Goal: Task Accomplishment & Management: Manage account settings

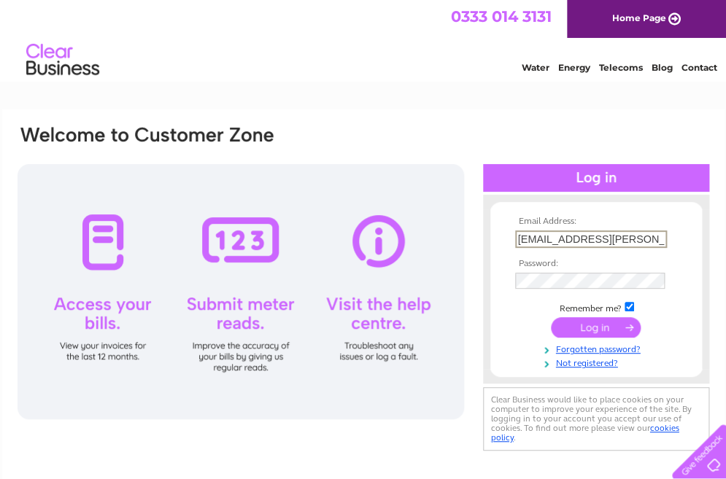
type input "i-mcintyre@btconnect.com"
click at [592, 328] on input "submit" at bounding box center [596, 327] width 90 height 20
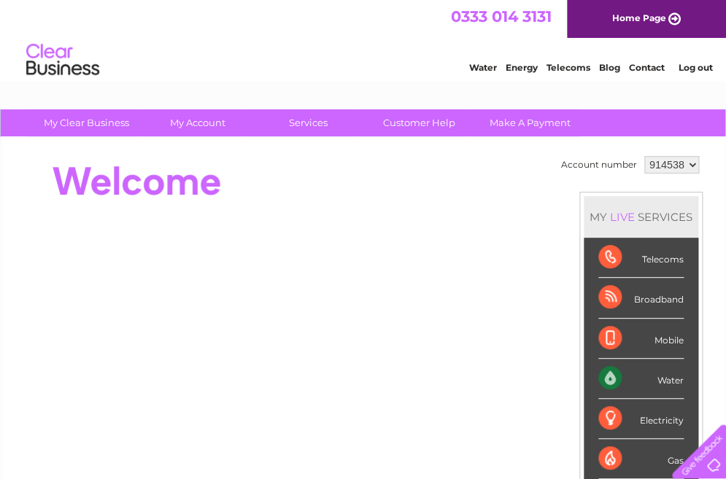
click at [621, 379] on div "Water" at bounding box center [640, 379] width 85 height 40
click at [644, 379] on div "Water" at bounding box center [640, 379] width 85 height 40
click at [604, 374] on div "Water" at bounding box center [640, 379] width 85 height 40
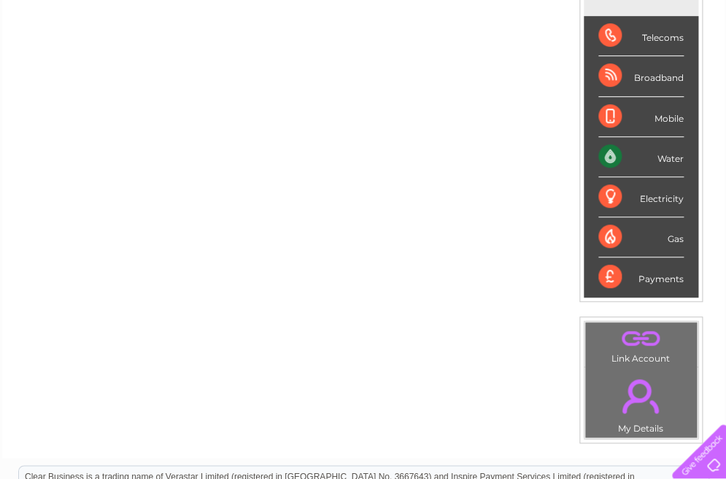
scroll to position [242, 0]
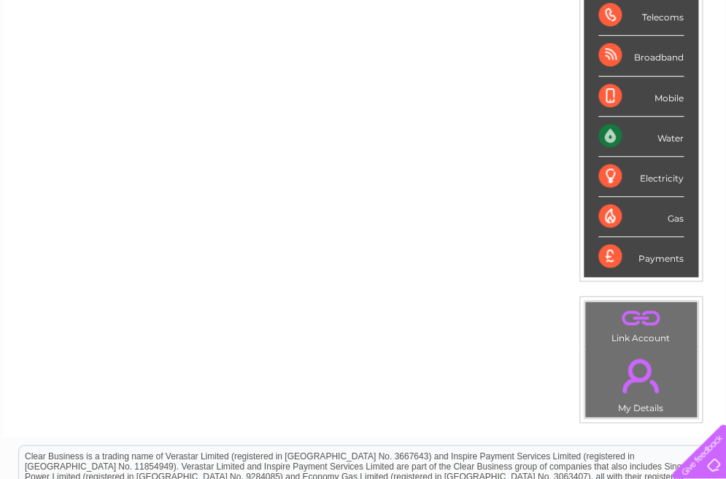
click at [605, 134] on div "Water" at bounding box center [640, 137] width 85 height 40
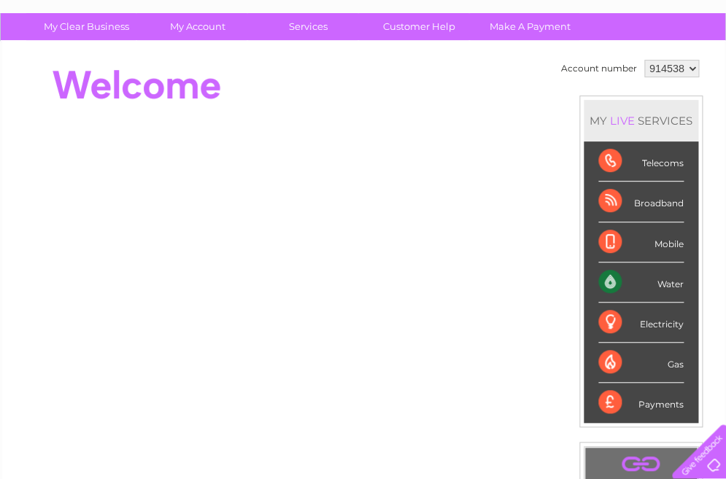
scroll to position [74, 0]
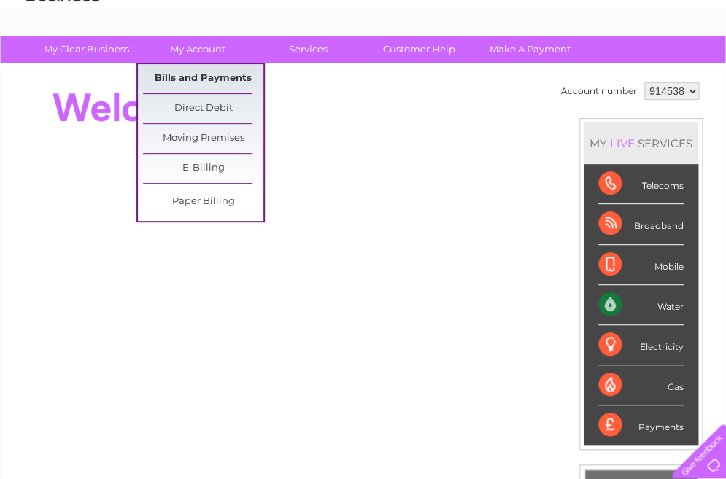
click at [180, 72] on link "Bills and Payments" at bounding box center [203, 78] width 120 height 29
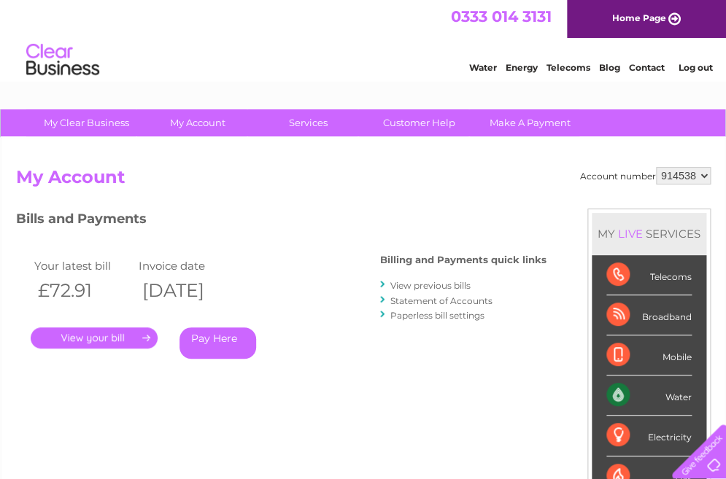
click at [435, 285] on link "View previous bills" at bounding box center [430, 285] width 80 height 11
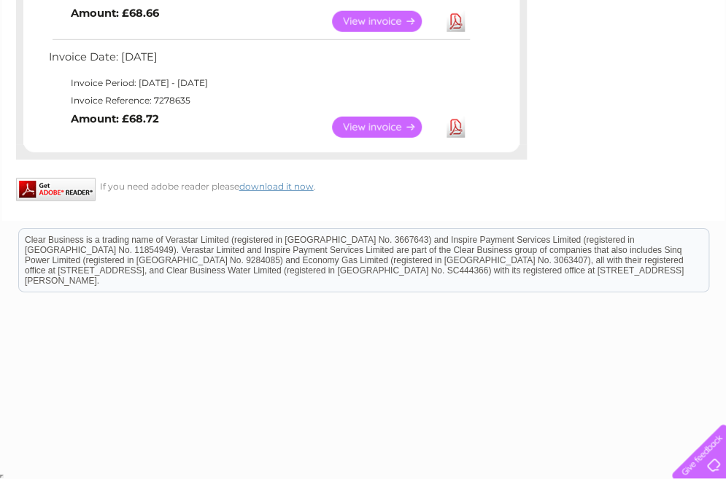
scroll to position [1018, 0]
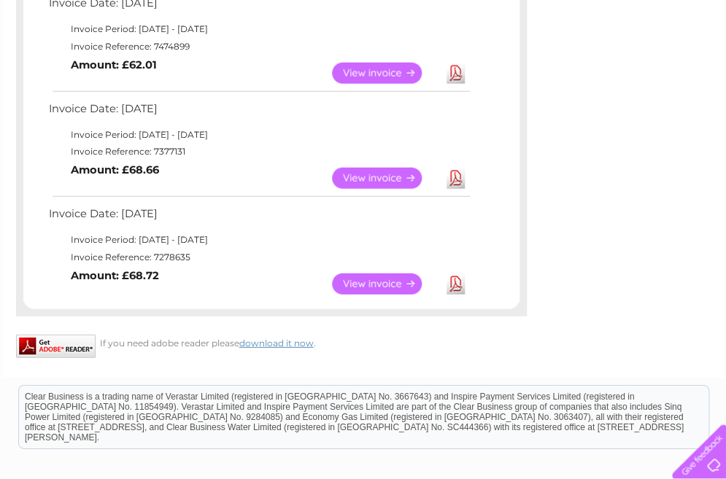
click at [451, 280] on link "Download" at bounding box center [456, 284] width 18 height 21
click at [363, 279] on link "View" at bounding box center [385, 284] width 107 height 21
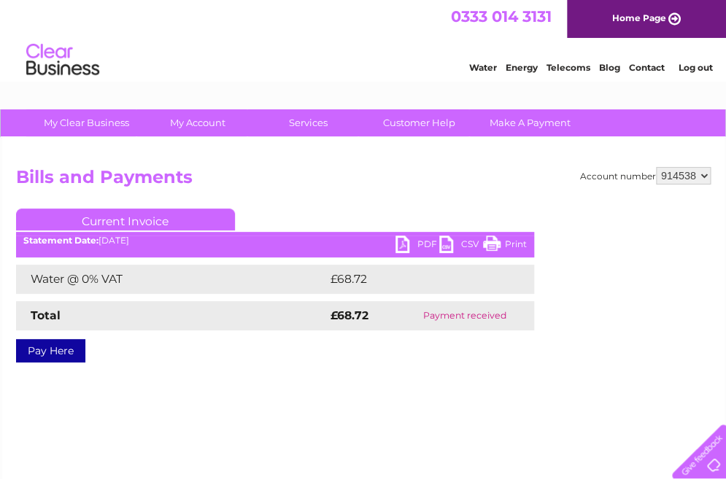
click at [399, 242] on link "PDF" at bounding box center [417, 246] width 44 height 21
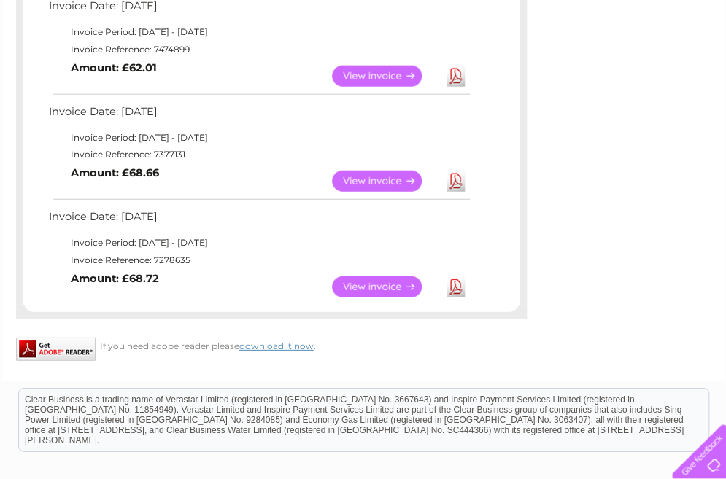
click at [455, 181] on link "Download" at bounding box center [456, 181] width 18 height 21
click at [231, 86] on td "View Download Amount: £62.01" at bounding box center [258, 76] width 427 height 36
click at [452, 79] on link "Download" at bounding box center [456, 76] width 18 height 21
click at [243, 85] on td "View Download Amount: £62.01" at bounding box center [258, 76] width 427 height 36
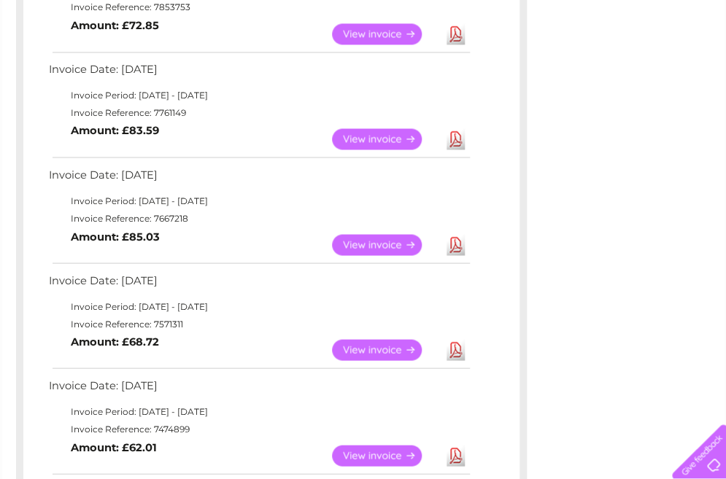
scroll to position [606, 0]
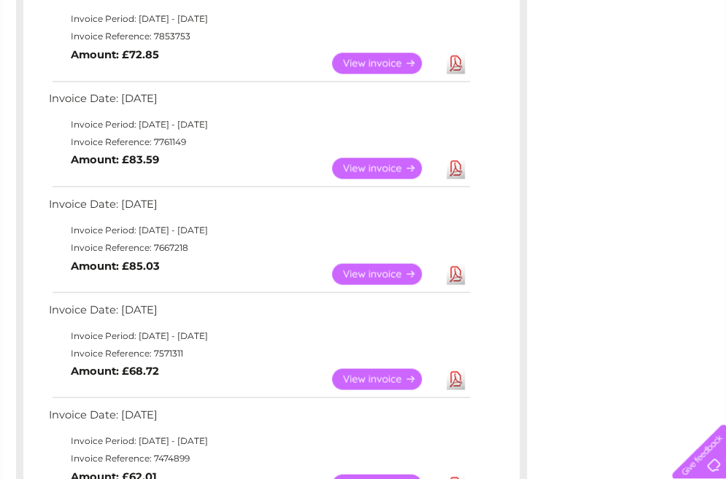
click at [452, 374] on link "Download" at bounding box center [456, 378] width 18 height 21
click at [273, 282] on td "View Download Amount: £85.03" at bounding box center [258, 274] width 427 height 36
click at [455, 274] on link "Download" at bounding box center [456, 273] width 18 height 21
click at [236, 225] on td "Invoice Period: 1 May 2025 - 31 May 2025" at bounding box center [258, 230] width 427 height 18
click at [449, 167] on link "Download" at bounding box center [456, 168] width 18 height 21
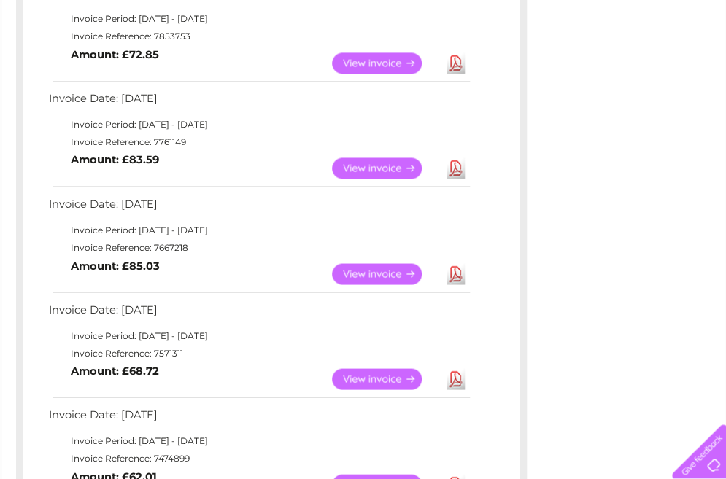
click at [294, 136] on td "Invoice Reference: 7761149" at bounding box center [258, 143] width 427 height 18
click at [448, 63] on link "Download" at bounding box center [456, 63] width 18 height 21
click at [266, 108] on td "Invoice Date: 03 June 2025" at bounding box center [258, 102] width 427 height 27
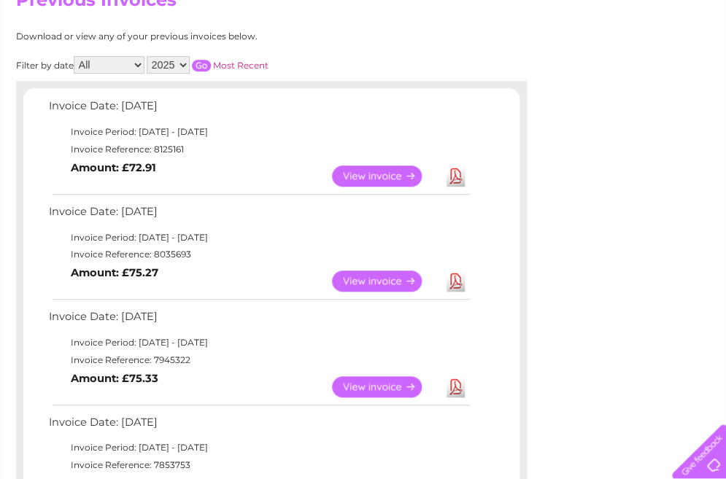
scroll to position [169, 0]
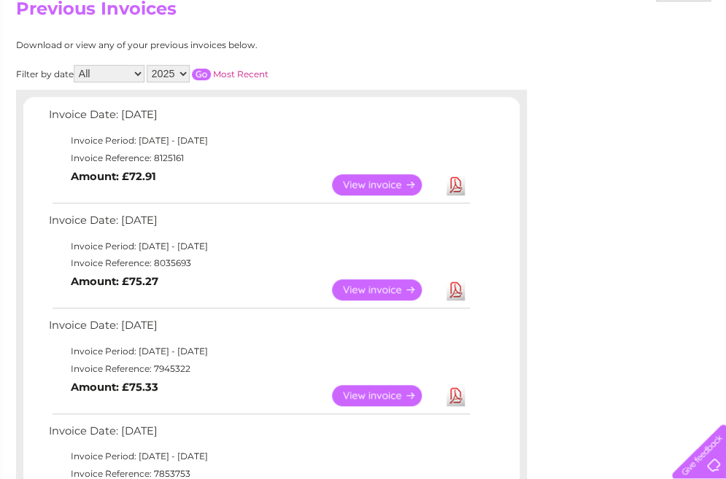
click at [450, 395] on link "Download" at bounding box center [456, 395] width 18 height 21
click at [263, 290] on td "View Download Amount: £75.27" at bounding box center [258, 290] width 427 height 36
click at [459, 290] on link "Download" at bounding box center [456, 289] width 18 height 21
click at [231, 280] on td "View Download Amount: £75.27" at bounding box center [258, 290] width 427 height 36
click at [452, 181] on link "Download" at bounding box center [456, 184] width 18 height 21
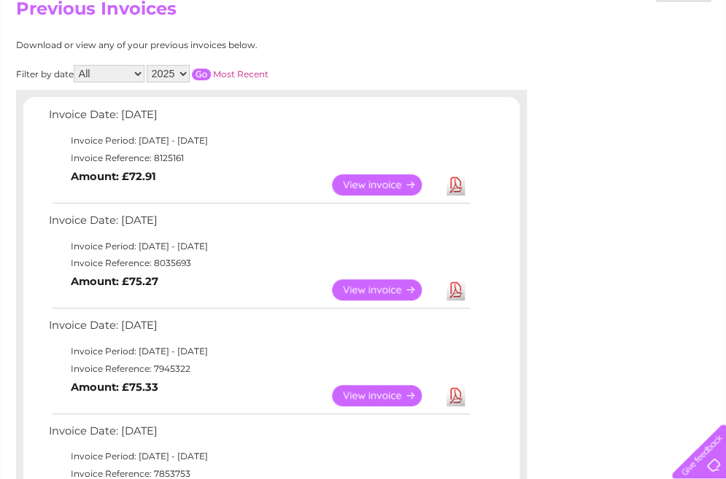
click at [250, 172] on td "View Download Amount: £72.91" at bounding box center [258, 185] width 427 height 36
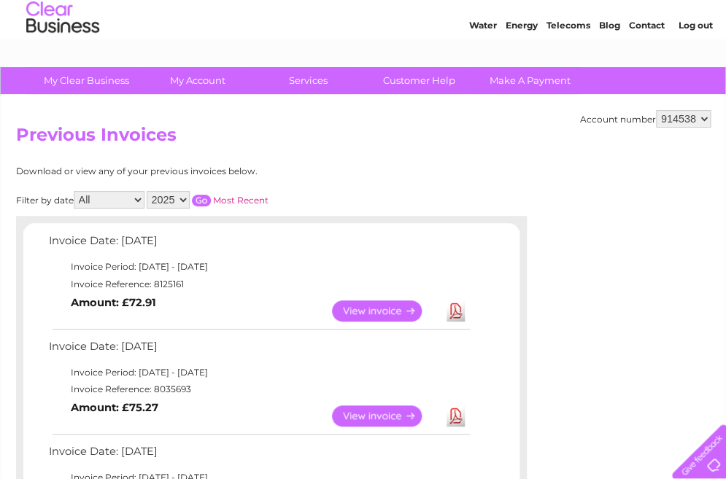
scroll to position [0, 0]
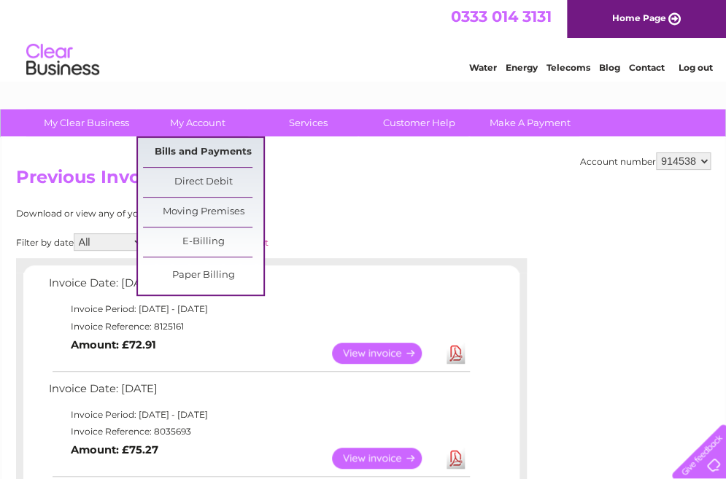
click at [177, 152] on link "Bills and Payments" at bounding box center [203, 152] width 120 height 29
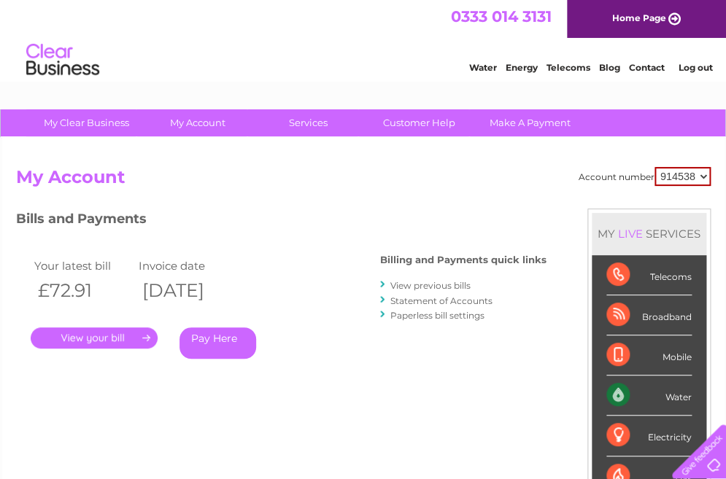
click at [412, 299] on link "Statement of Accounts" at bounding box center [441, 301] width 102 height 11
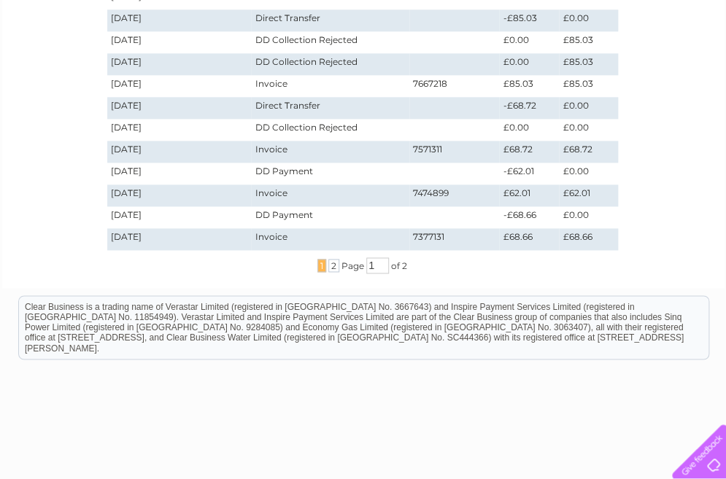
scroll to position [456, 0]
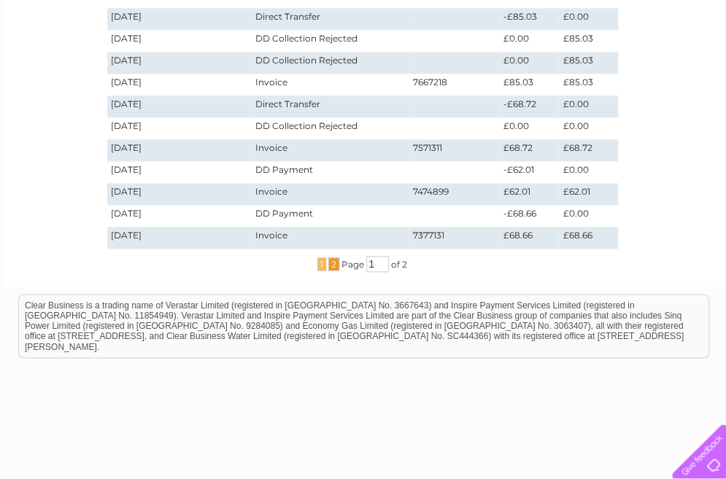
click at [329, 266] on span "2" at bounding box center [333, 264] width 11 height 13
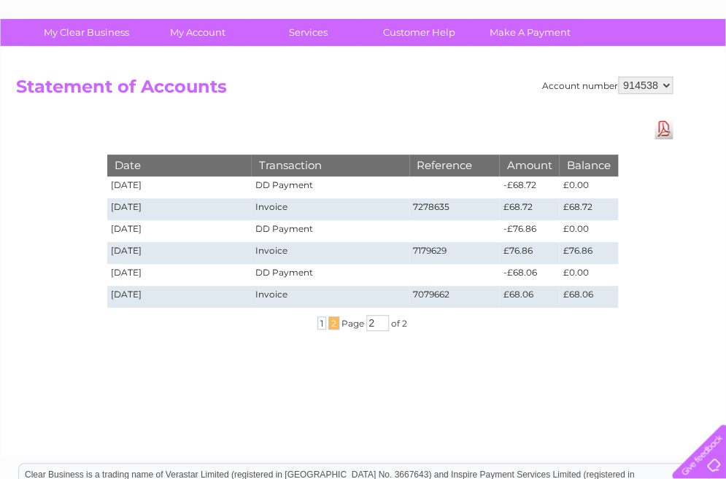
scroll to position [79, 0]
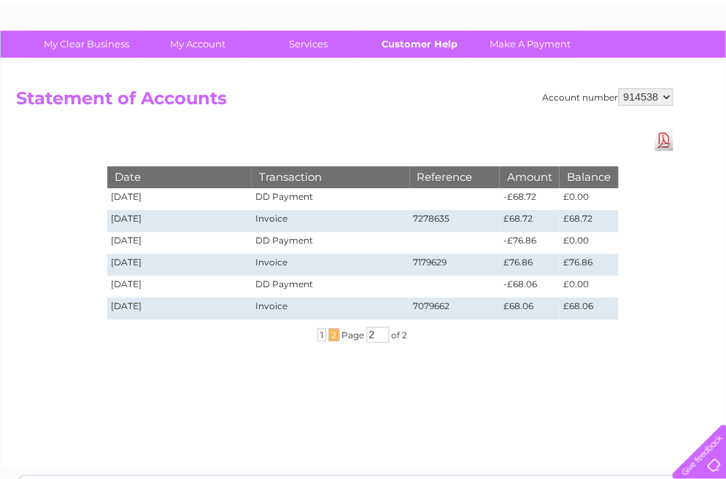
click at [417, 38] on link "Customer Help" at bounding box center [419, 44] width 120 height 27
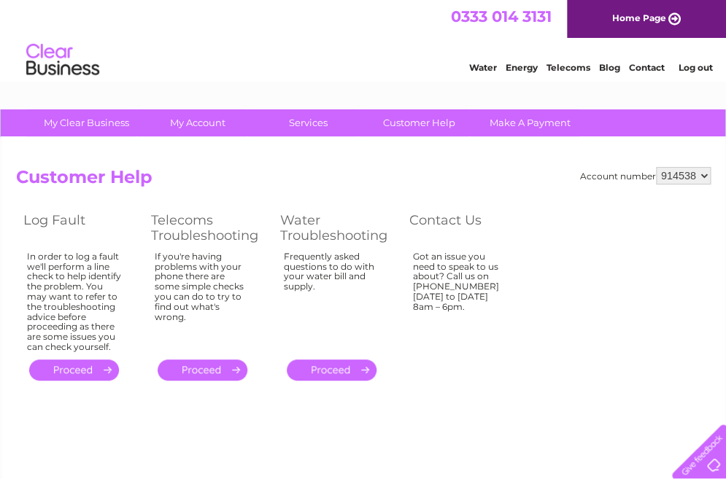
click at [329, 367] on link "." at bounding box center [332, 370] width 90 height 21
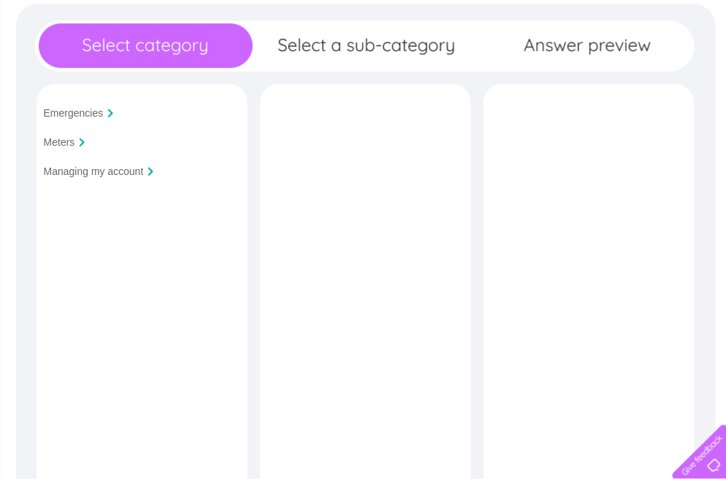
scroll to position [207, 0]
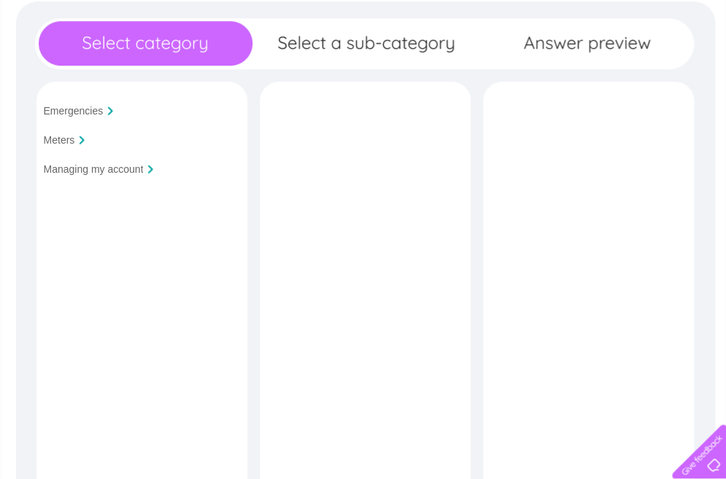
click at [70, 169] on input "Managing my account" at bounding box center [94, 169] width 100 height 12
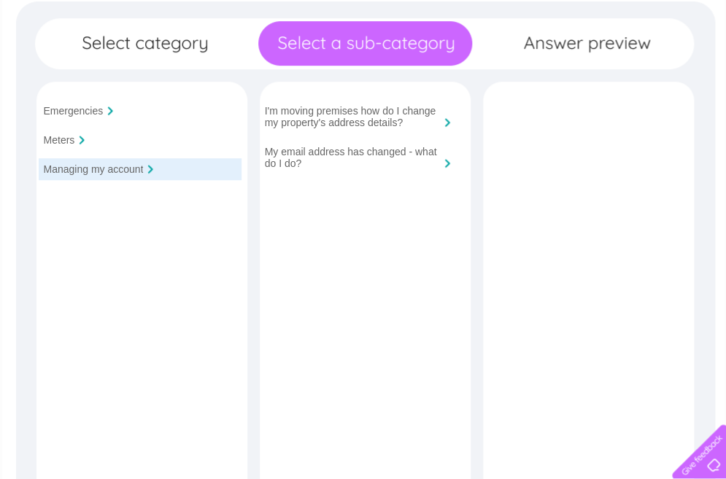
click at [55, 136] on input "Meters" at bounding box center [59, 140] width 31 height 12
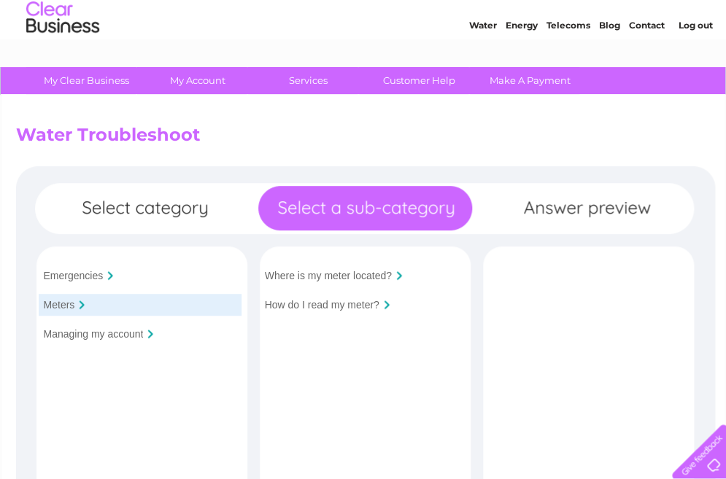
scroll to position [0, 0]
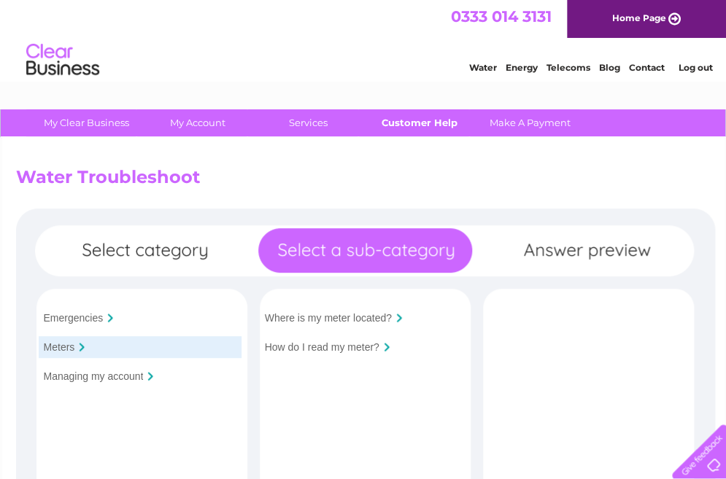
click at [408, 115] on link "Customer Help" at bounding box center [419, 122] width 120 height 27
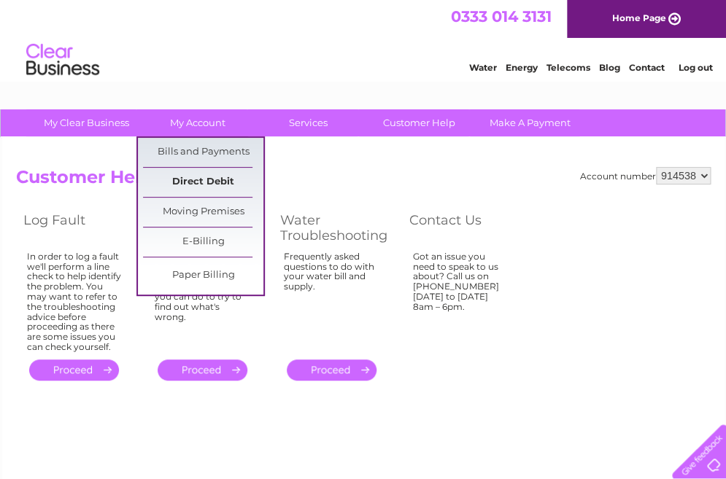
click at [190, 177] on link "Direct Debit" at bounding box center [203, 182] width 120 height 29
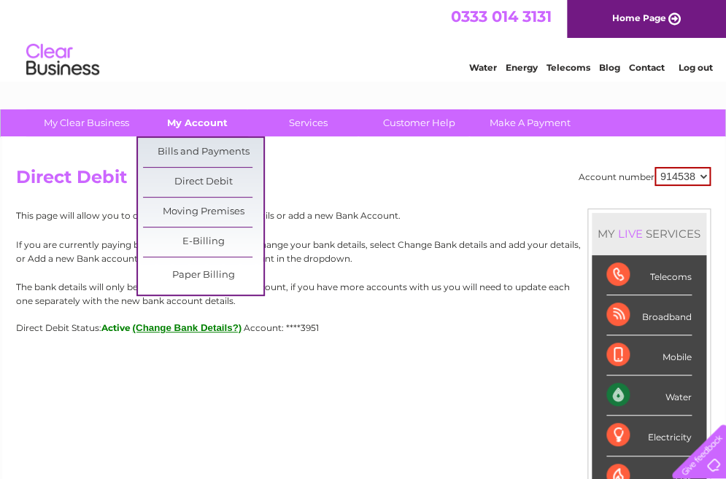
click at [193, 123] on link "My Account" at bounding box center [197, 122] width 120 height 27
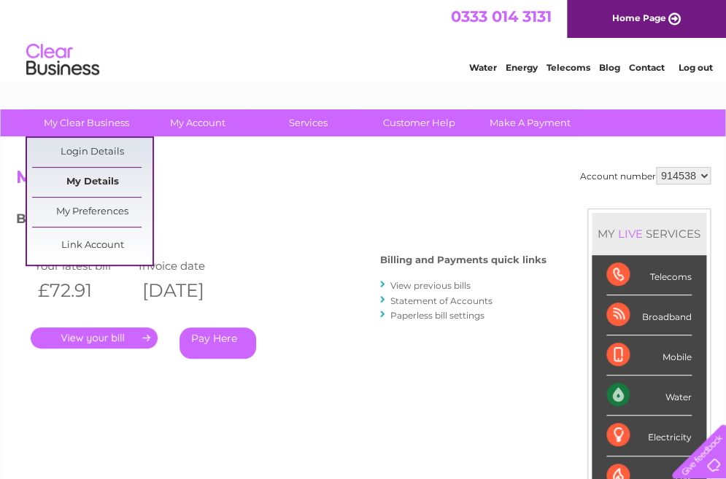
click at [78, 178] on link "My Details" at bounding box center [92, 182] width 120 height 29
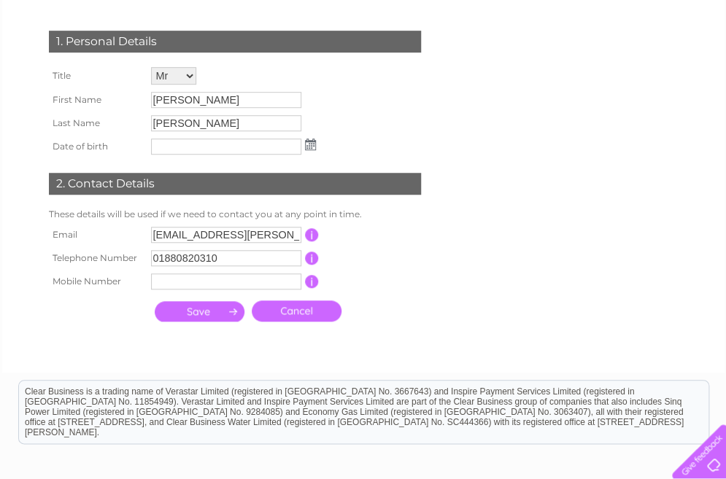
scroll to position [182, 0]
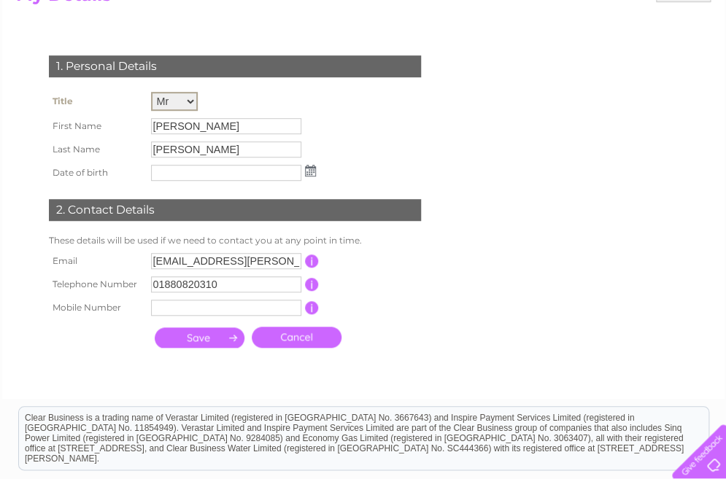
click at [171, 101] on select "Mr Mrs Ms Miss Dr Rev Prof Other" at bounding box center [174, 101] width 47 height 19
select select "Ms"
click at [151, 92] on select "Mr Mrs Ms Miss Dr Rev Prof Other" at bounding box center [174, 101] width 47 height 19
drag, startPoint x: 176, startPoint y: 124, endPoint x: 136, endPoint y: 126, distance: 40.2
click at [136, 126] on tr "First Name [PERSON_NAME]" at bounding box center [182, 125] width 274 height 25
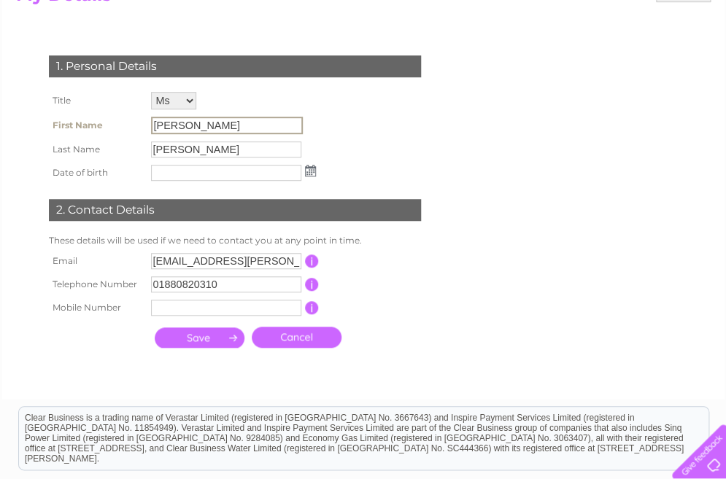
drag, startPoint x: 136, startPoint y: 126, endPoint x: 164, endPoint y: 128, distance: 28.5
click at [164, 128] on input "[PERSON_NAME]" at bounding box center [227, 126] width 152 height 18
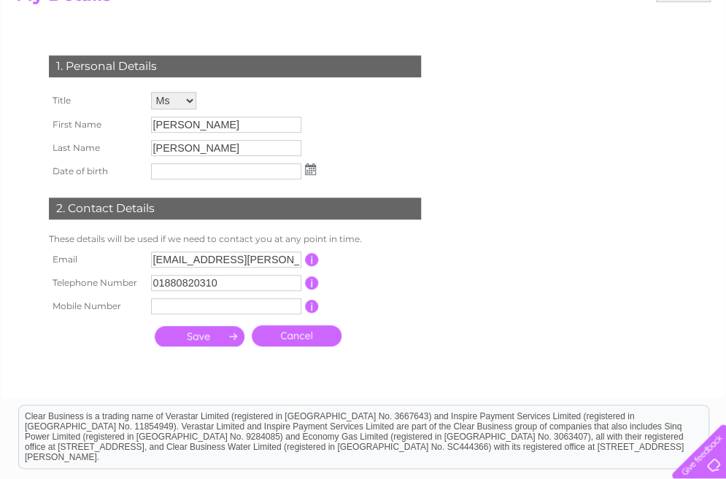
click at [371, 94] on div "1. Personal Details Title Mr Mrs Ms Miss Dr Rev Prof Other First Name [PERSON_N…" at bounding box center [238, 197] width 444 height 313
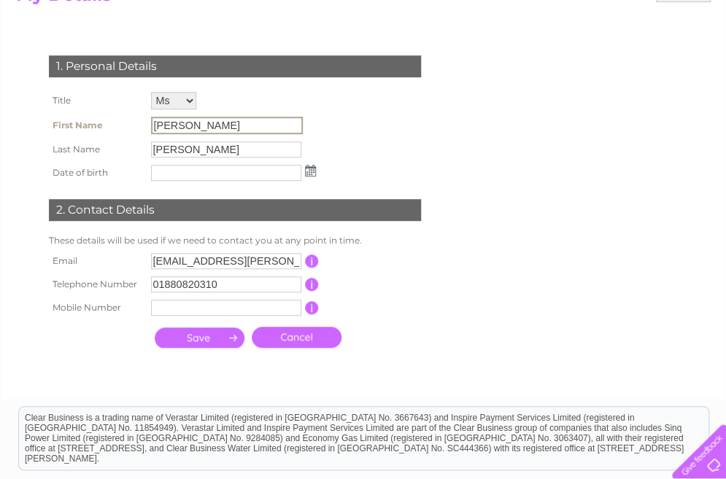
click at [156, 125] on input "[PERSON_NAME]" at bounding box center [227, 126] width 152 height 18
drag, startPoint x: 152, startPoint y: 121, endPoint x: 182, endPoint y: 123, distance: 30.0
click at [182, 123] on input "[PERSON_NAME]" at bounding box center [227, 126] width 152 height 18
drag, startPoint x: 182, startPoint y: 123, endPoint x: 195, endPoint y: 123, distance: 13.1
click at [195, 123] on input "[PERSON_NAME]" at bounding box center [227, 126] width 152 height 18
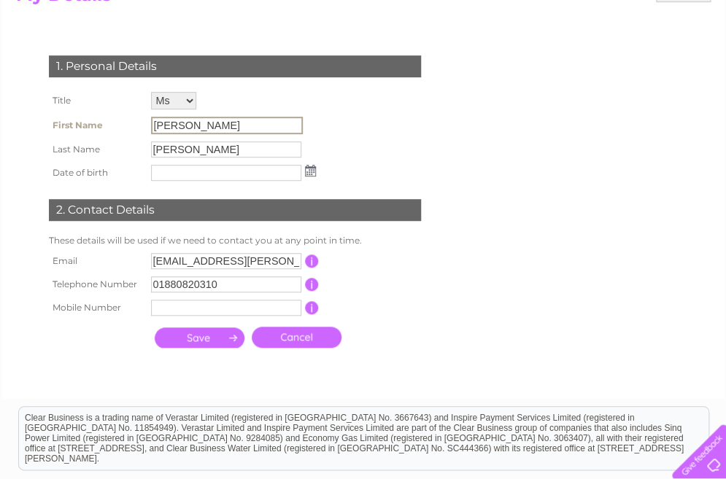
click at [187, 124] on input "[PERSON_NAME]" at bounding box center [227, 126] width 152 height 18
click at [379, 134] on div "1. Personal Details Title Mr Mrs Ms Miss Dr Rev Prof Other First Name [PERSON_N…" at bounding box center [238, 198] width 444 height 314
click at [151, 121] on input "[PERSON_NAME]" at bounding box center [227, 126] width 152 height 18
click at [214, 128] on input "[PERSON_NAME]" at bounding box center [227, 126] width 152 height 18
click at [213, 123] on input "[PERSON_NAME]" at bounding box center [227, 126] width 152 height 18
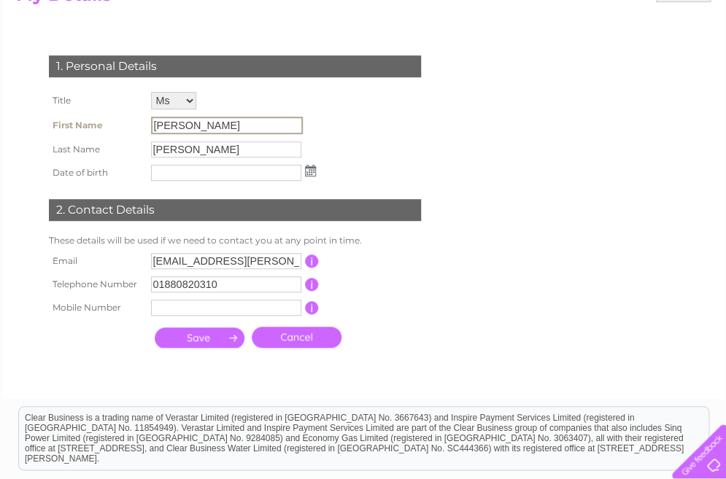
click at [155, 328] on input "submit" at bounding box center [200, 338] width 90 height 20
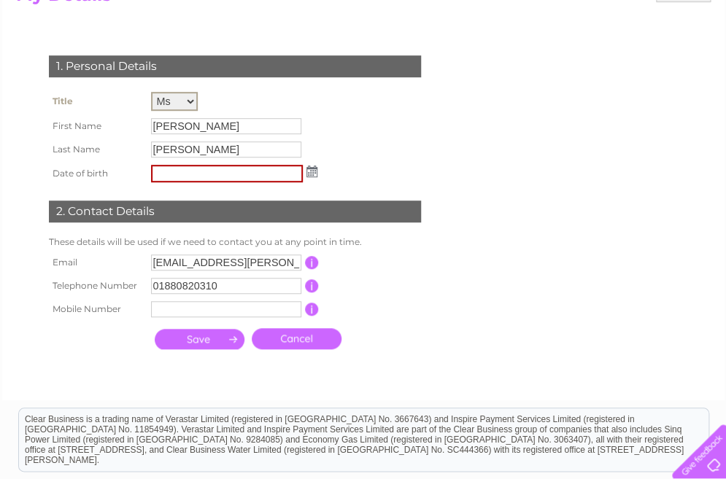
click at [169, 102] on select "Mr Mrs Ms Miss Dr Rev Prof Other" at bounding box center [174, 101] width 47 height 19
click at [151, 92] on select "Mr Mrs Ms Miss Dr Rev Prof Other" at bounding box center [174, 101] width 47 height 19
click at [204, 122] on input "[PERSON_NAME]" at bounding box center [227, 126] width 152 height 18
click at [155, 329] on input "submit" at bounding box center [200, 339] width 90 height 20
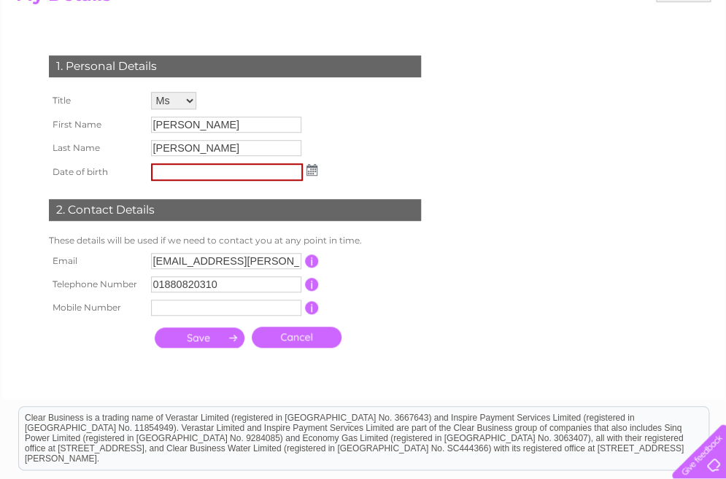
click at [412, 128] on div "1. Personal Details Title Mr Mrs Ms Miss Dr Rev Prof Other First Name [PERSON_N…" at bounding box center [238, 198] width 444 height 314
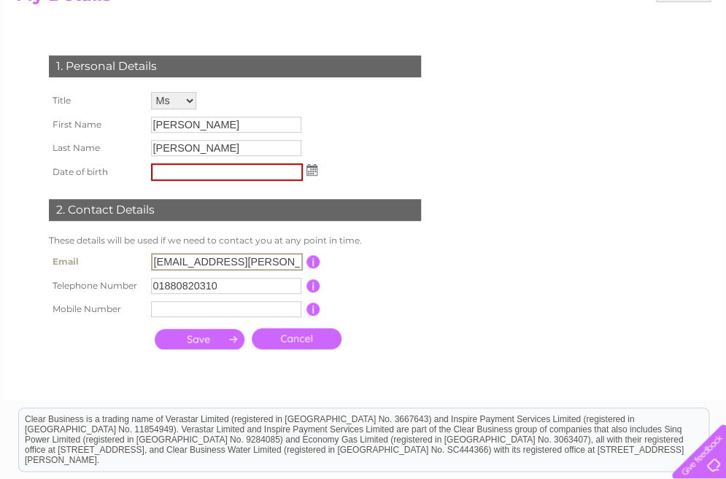
click at [164, 253] on input "[EMAIL_ADDRESS][PERSON_NAME][DOMAIN_NAME]" at bounding box center [227, 262] width 152 height 18
type input "[EMAIL_ADDRESS][PERSON_NAME][DOMAIN_NAME]"
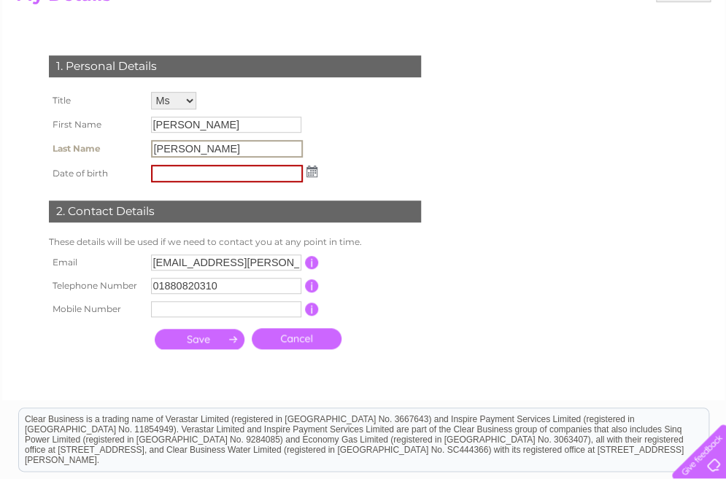
click at [188, 140] on input "[PERSON_NAME]" at bounding box center [227, 149] width 152 height 18
click at [198, 125] on input "[PERSON_NAME]" at bounding box center [227, 126] width 152 height 18
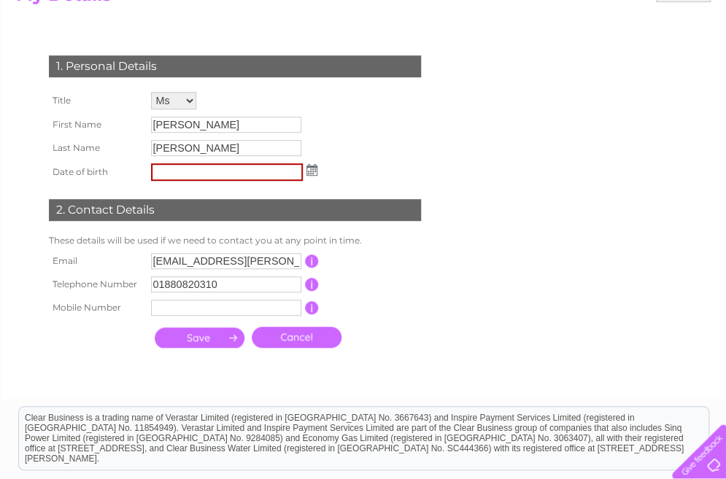
click at [205, 339] on input "submit" at bounding box center [200, 338] width 90 height 20
click at [188, 334] on input "submit" at bounding box center [200, 338] width 90 height 20
click at [188, 119] on input "[PERSON_NAME]" at bounding box center [226, 125] width 150 height 16
click at [193, 335] on input "submit" at bounding box center [200, 338] width 90 height 20
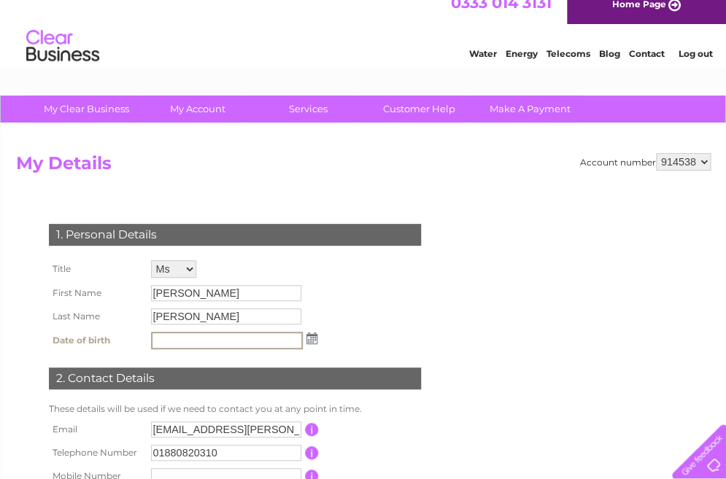
scroll to position [0, 0]
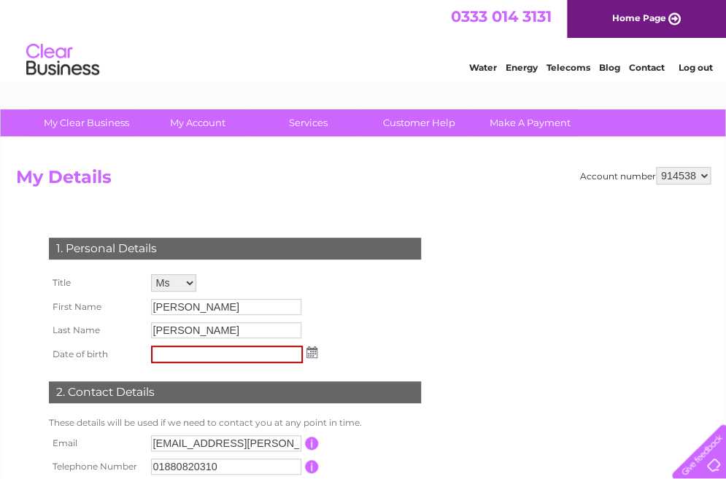
click at [291, 36] on div "0333 014 3131 Home Page" at bounding box center [363, 19] width 726 height 38
click at [153, 58] on div "Water Energy Telecoms Blog Contact Log out" at bounding box center [363, 61] width 726 height 47
click at [702, 64] on link "Log out" at bounding box center [695, 67] width 34 height 11
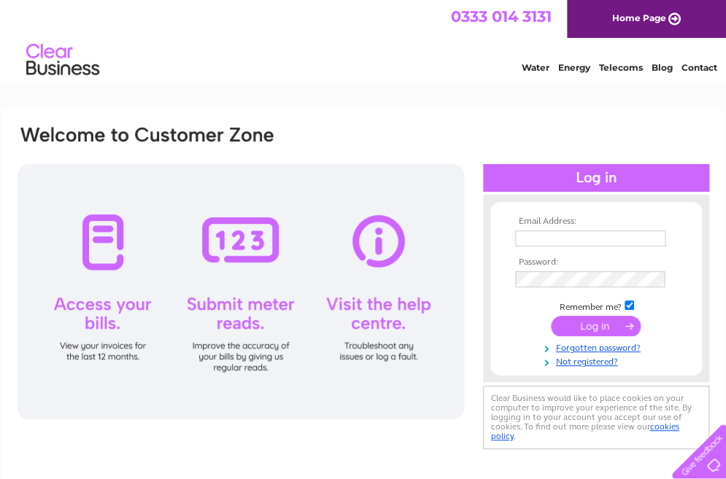
click at [230, 473] on div "Email Address: Password:" at bounding box center [363, 313] width 722 height 409
